Goal: Task Accomplishment & Management: Use online tool/utility

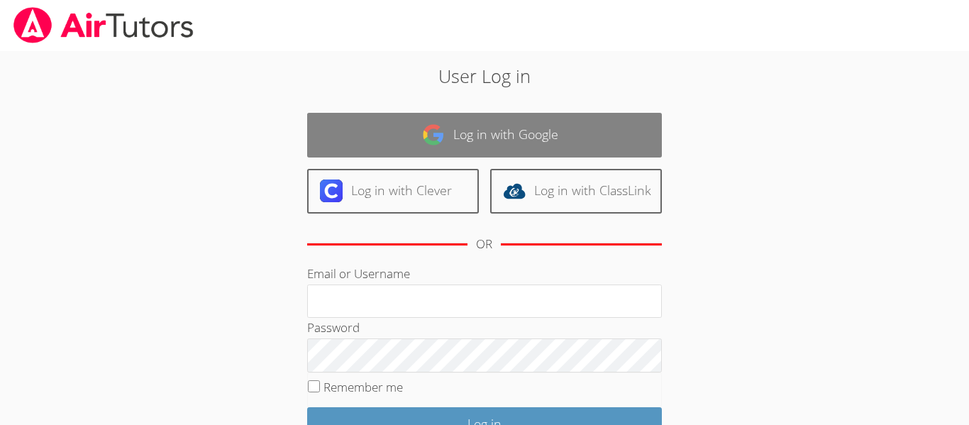
click at [614, 128] on link "Log in with Google" at bounding box center [484, 135] width 355 height 45
click at [516, 139] on link "Log in with Google" at bounding box center [484, 135] width 355 height 45
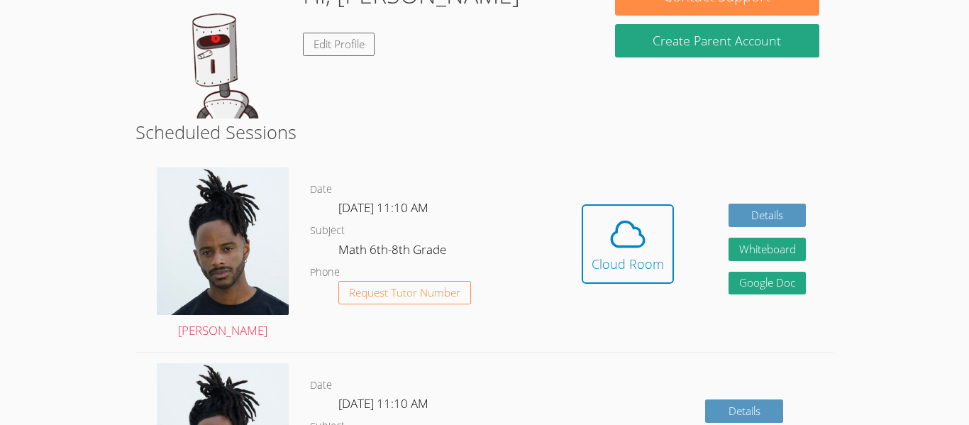
scroll to position [258, 0]
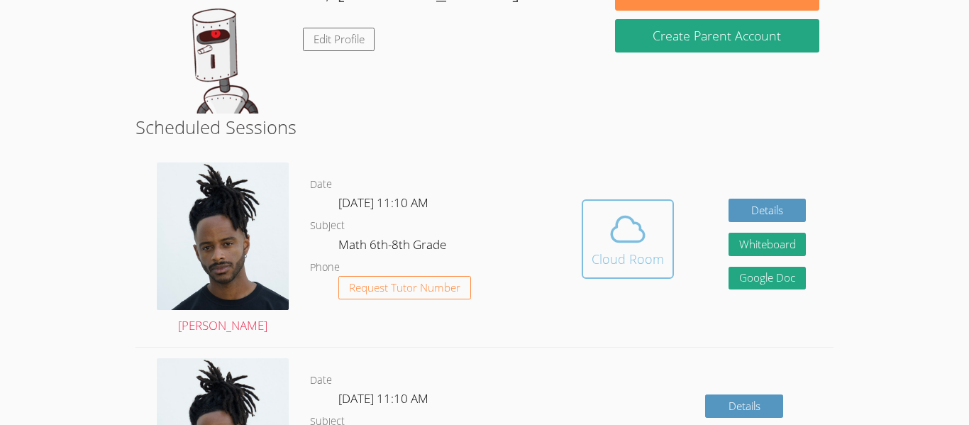
click at [596, 223] on span at bounding box center [628, 229] width 72 height 40
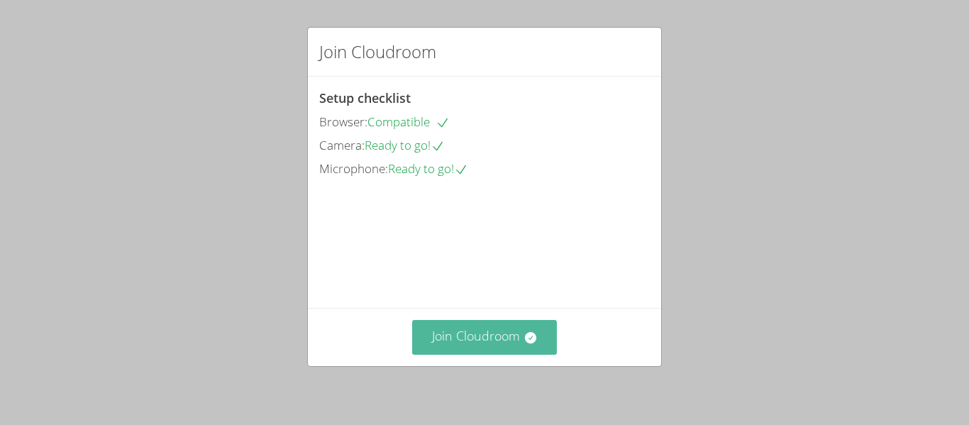
click at [472, 344] on button "Join Cloudroom" at bounding box center [484, 337] width 145 height 35
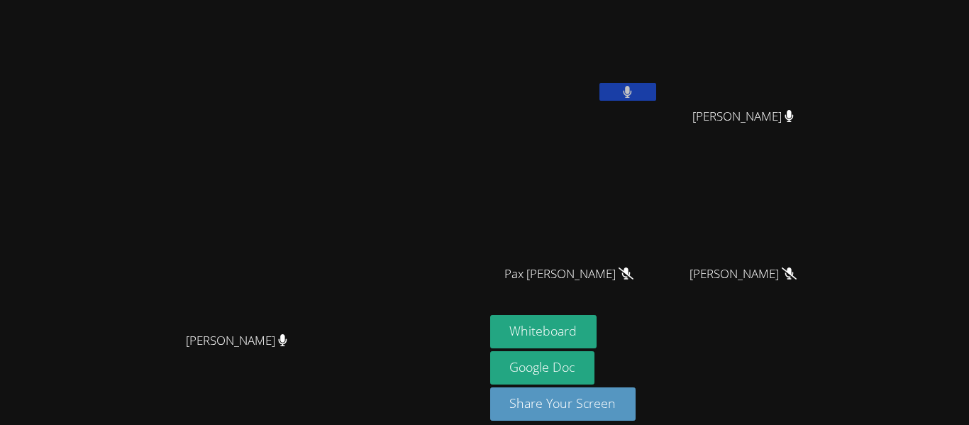
click at [632, 88] on icon at bounding box center [627, 92] width 9 height 12
click at [635, 87] on icon at bounding box center [627, 92] width 15 height 12
click at [656, 96] on button at bounding box center [627, 92] width 57 height 18
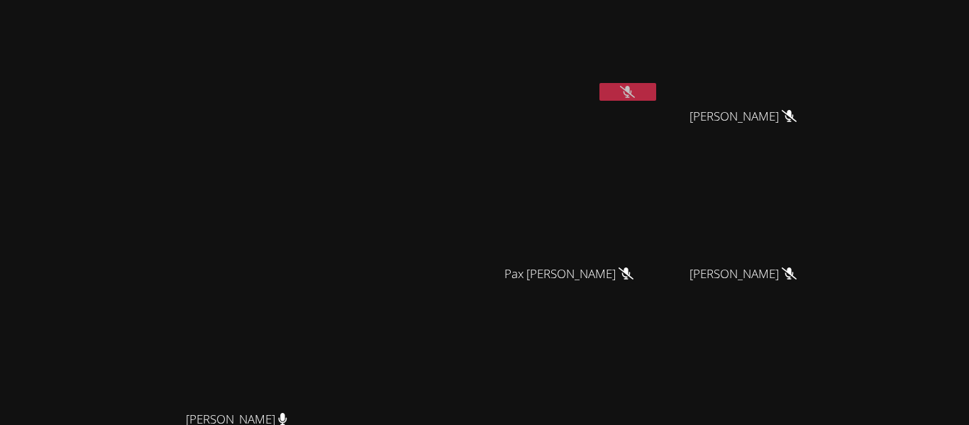
scroll to position [173, 0]
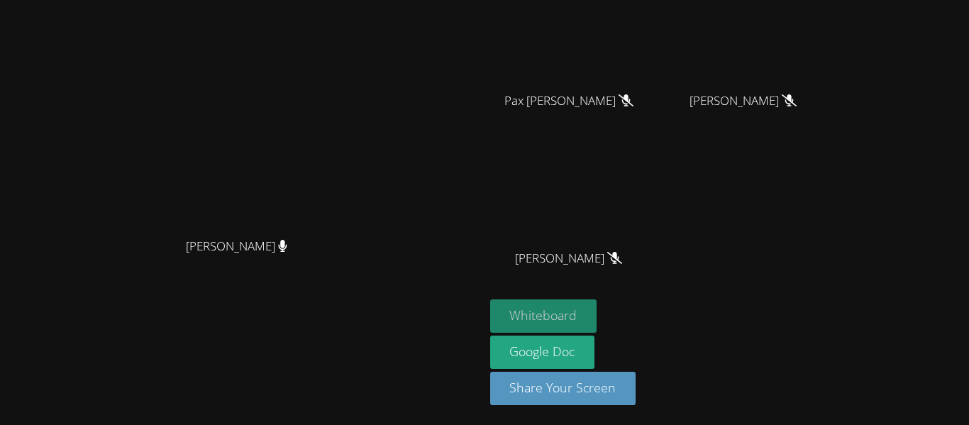
click at [597, 304] on button "Whiteboard" at bounding box center [543, 315] width 107 height 33
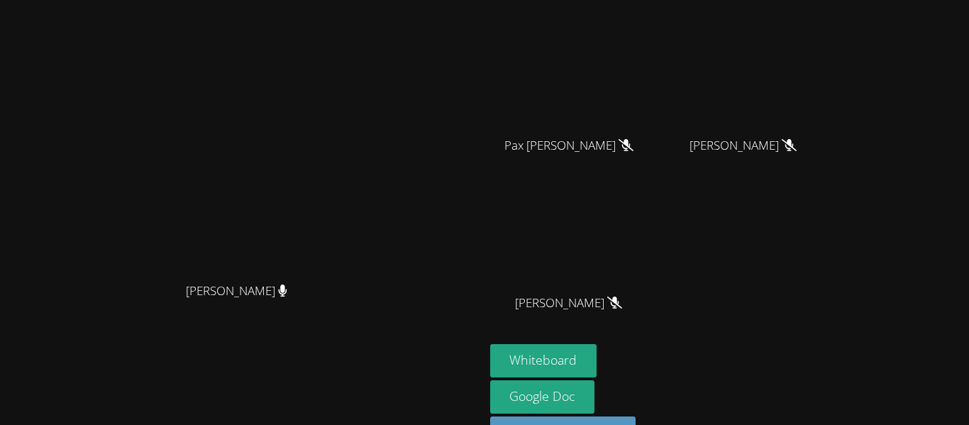
scroll to position [0, 0]
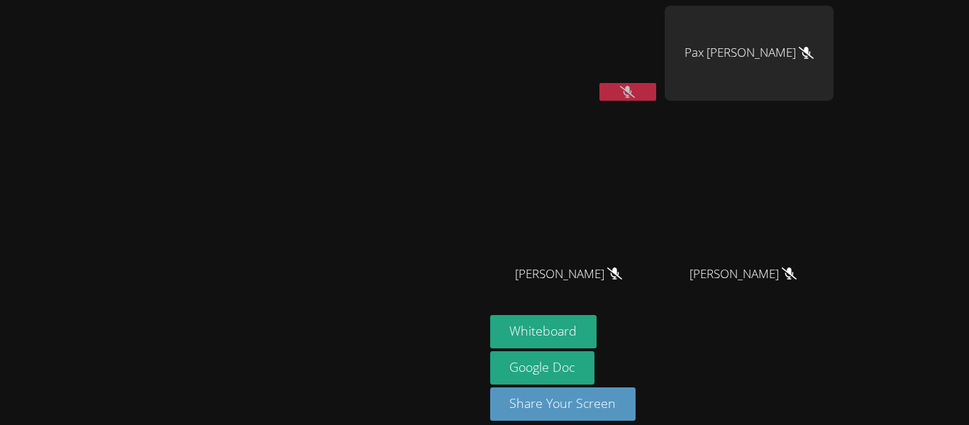
click at [635, 89] on icon at bounding box center [627, 92] width 15 height 12
click at [656, 99] on button at bounding box center [627, 92] width 57 height 18
click at [635, 88] on icon at bounding box center [627, 92] width 15 height 12
click at [632, 88] on icon at bounding box center [627, 92] width 9 height 12
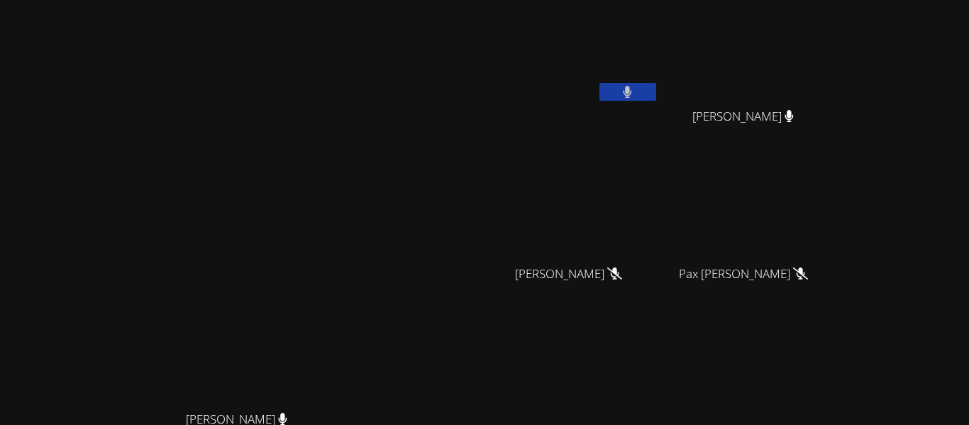
click at [656, 94] on button at bounding box center [627, 92] width 57 height 18
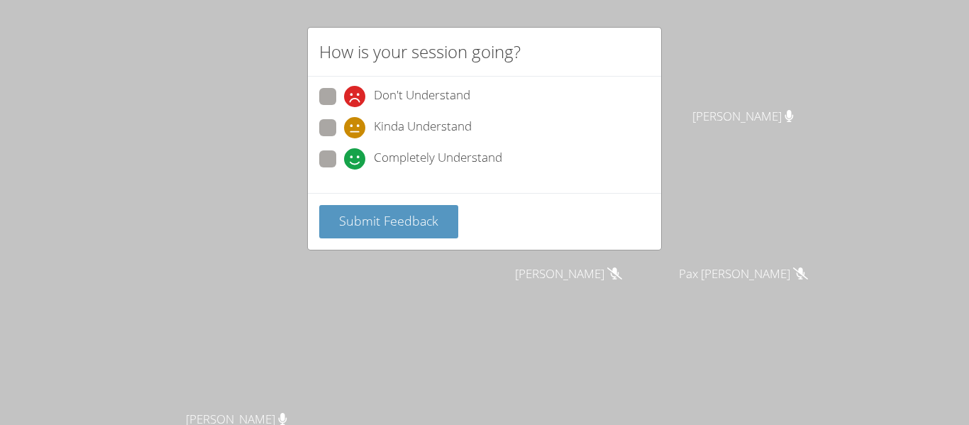
click at [469, 123] on span "Kinda Understand" at bounding box center [423, 127] width 98 height 21
click at [356, 123] on input "Kinda Understand" at bounding box center [350, 125] width 12 height 12
radio input "true"
click at [477, 326] on div "How is your session going? Don't Understand Kinda Understand Completely Underst…" at bounding box center [484, 212] width 969 height 425
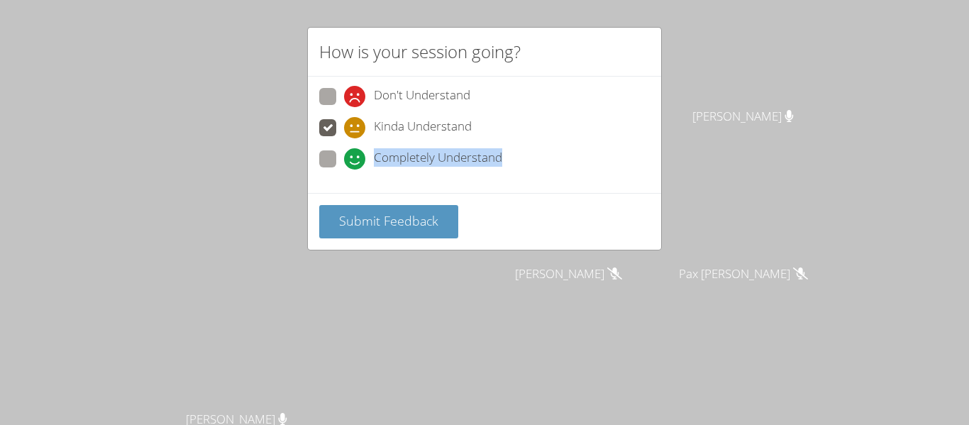
click at [477, 326] on div "How is your session going? Don't Understand Kinda Understand Completely Underst…" at bounding box center [484, 212] width 969 height 425
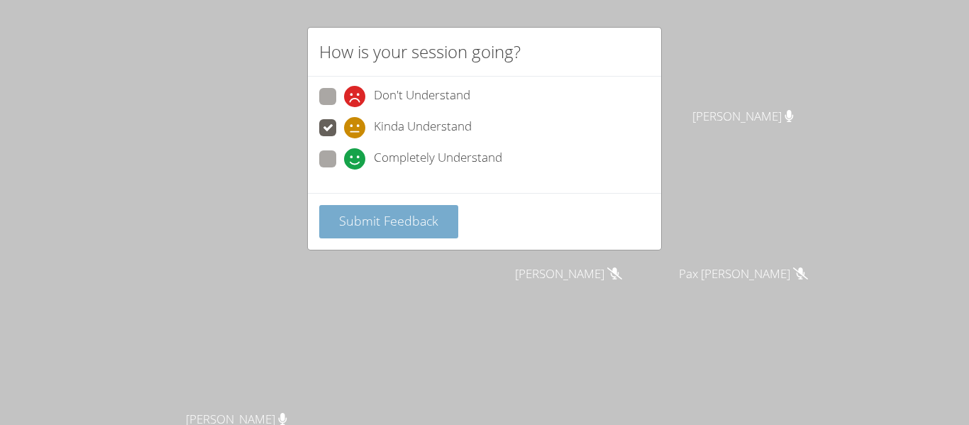
click at [400, 227] on span "Submit Feedback" at bounding box center [388, 220] width 99 height 17
